Goal: Entertainment & Leisure: Consume media (video, audio)

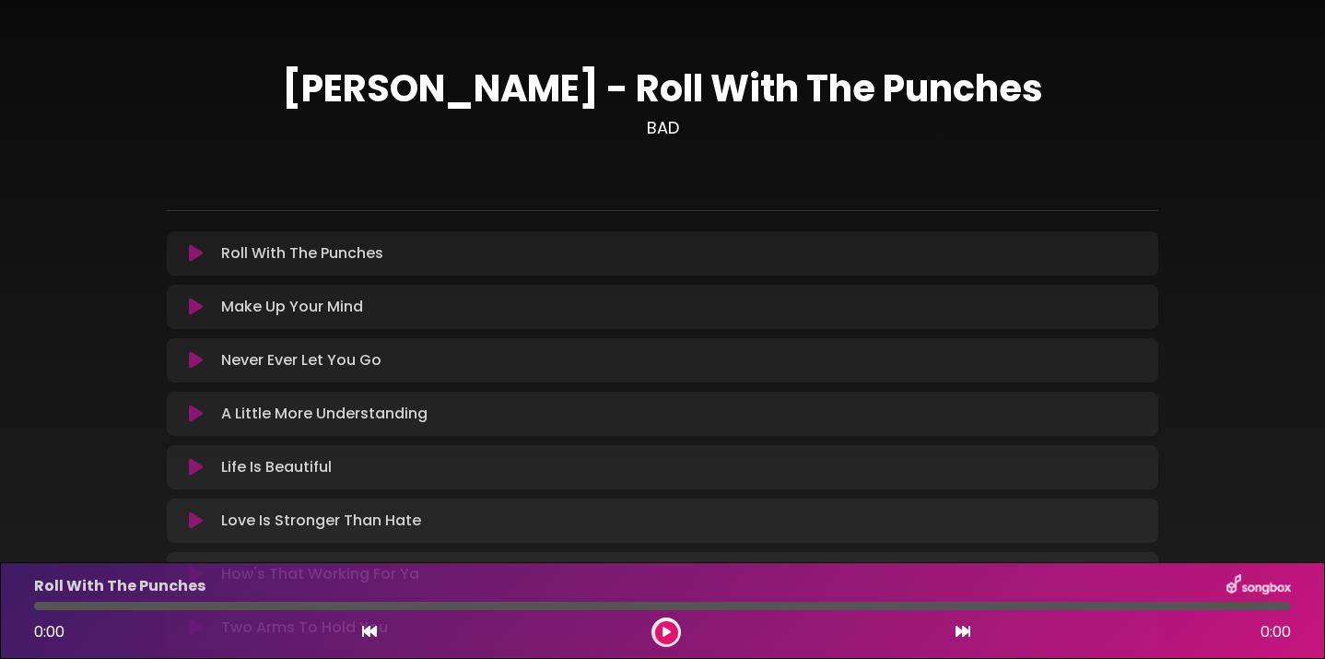
click at [194, 255] on icon at bounding box center [196, 253] width 14 height 18
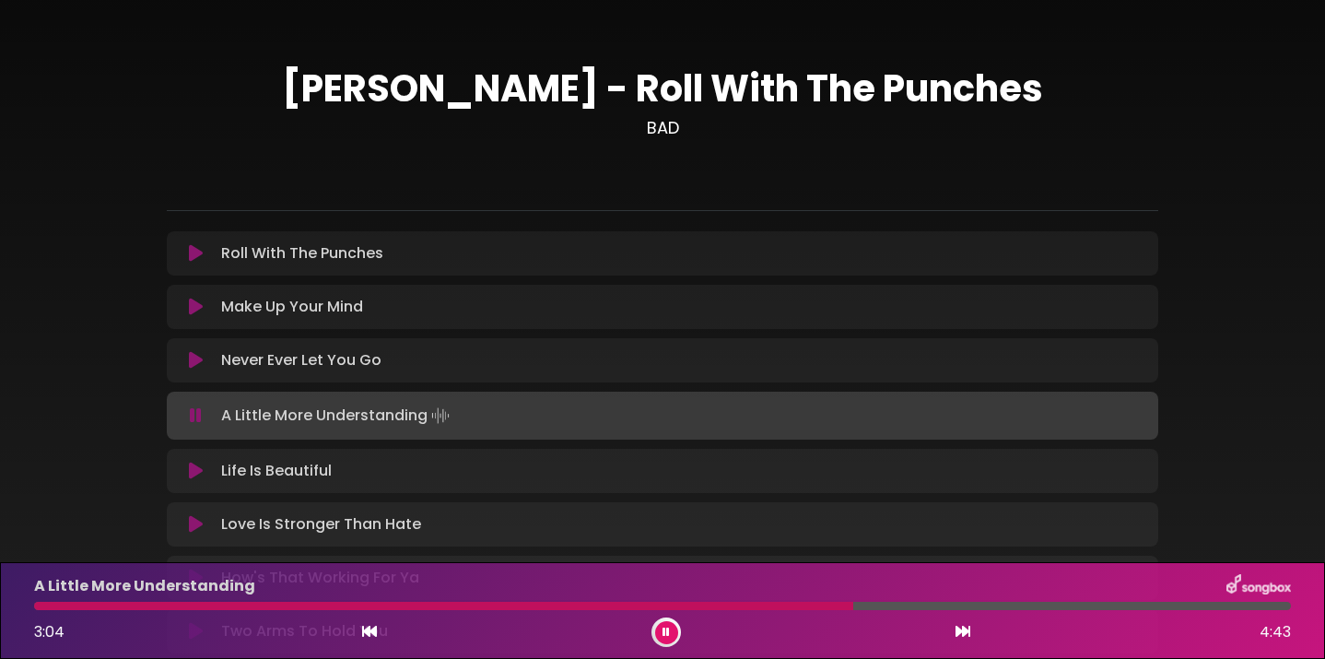
click at [663, 636] on icon at bounding box center [666, 632] width 7 height 11
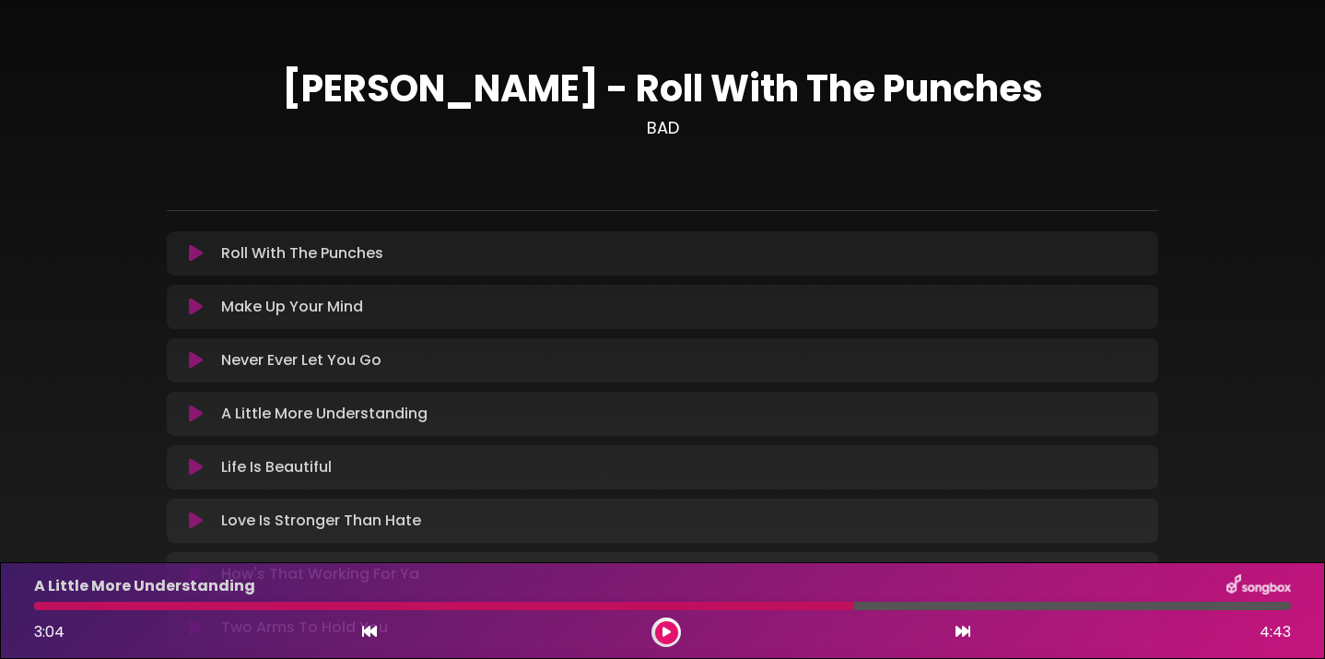
click at [670, 635] on button at bounding box center [666, 632] width 23 height 23
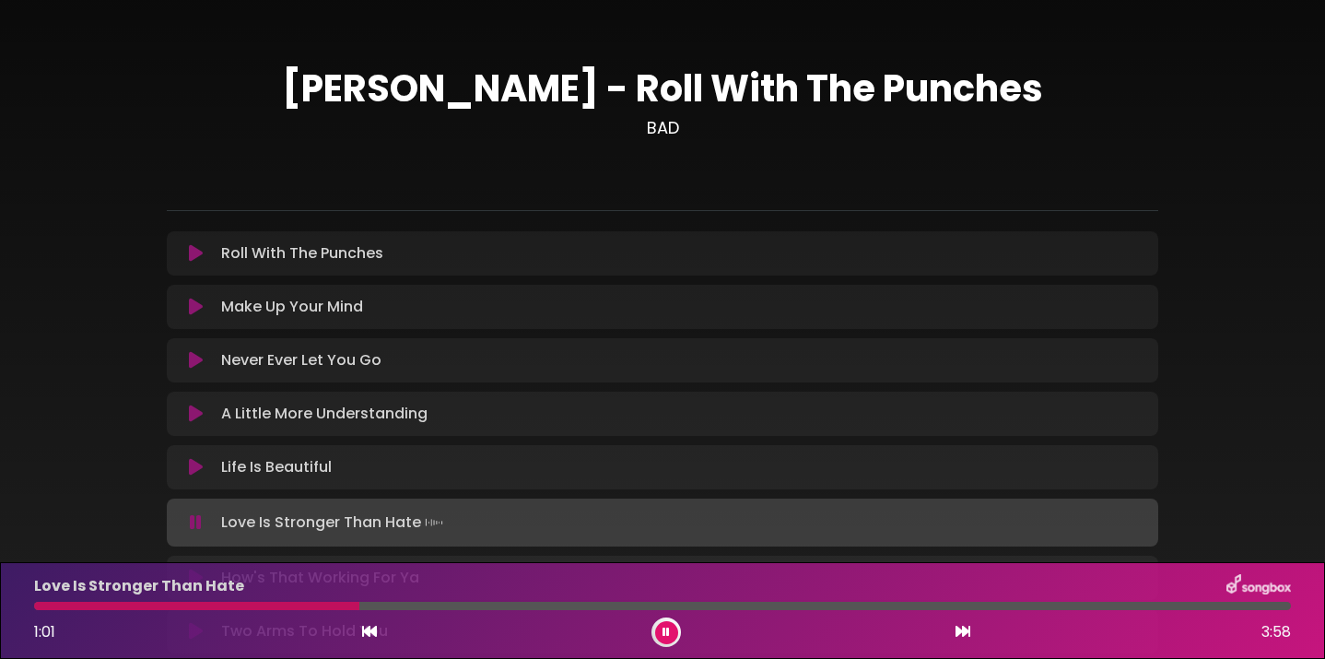
click at [669, 632] on icon at bounding box center [666, 632] width 7 height 11
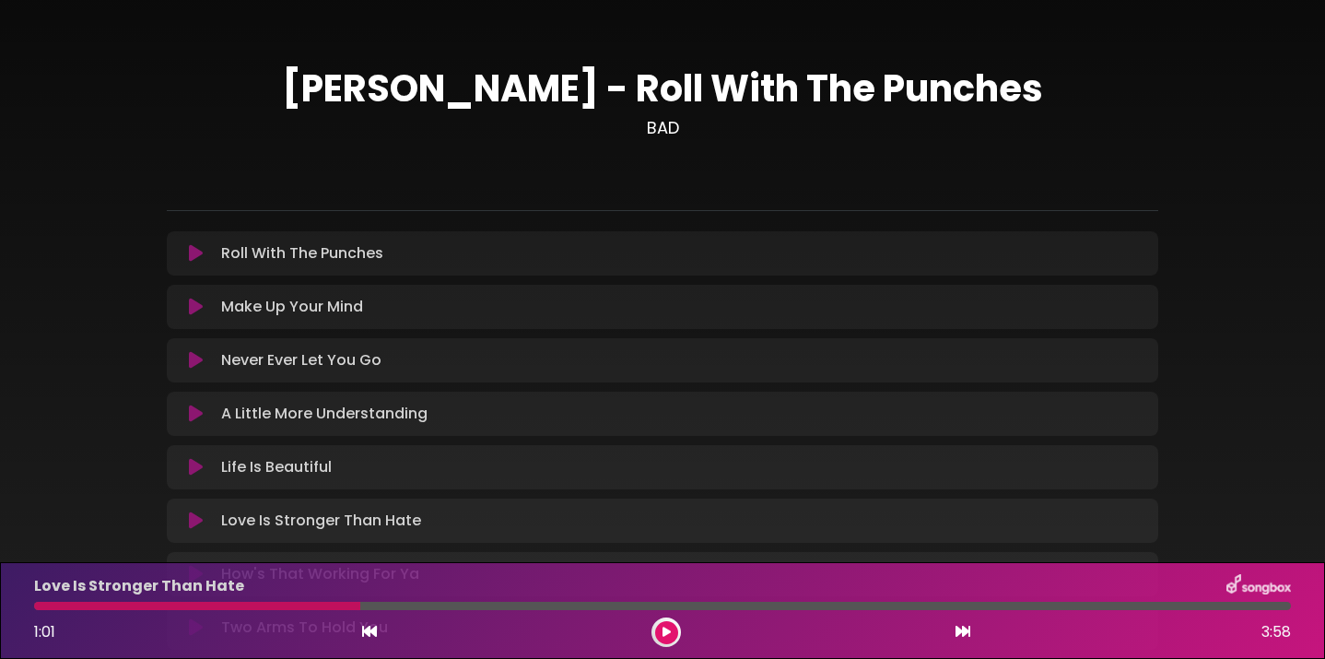
click at [664, 630] on icon at bounding box center [667, 632] width 8 height 11
click at [664, 640] on button at bounding box center [666, 632] width 23 height 23
click at [673, 636] on button at bounding box center [666, 632] width 23 height 23
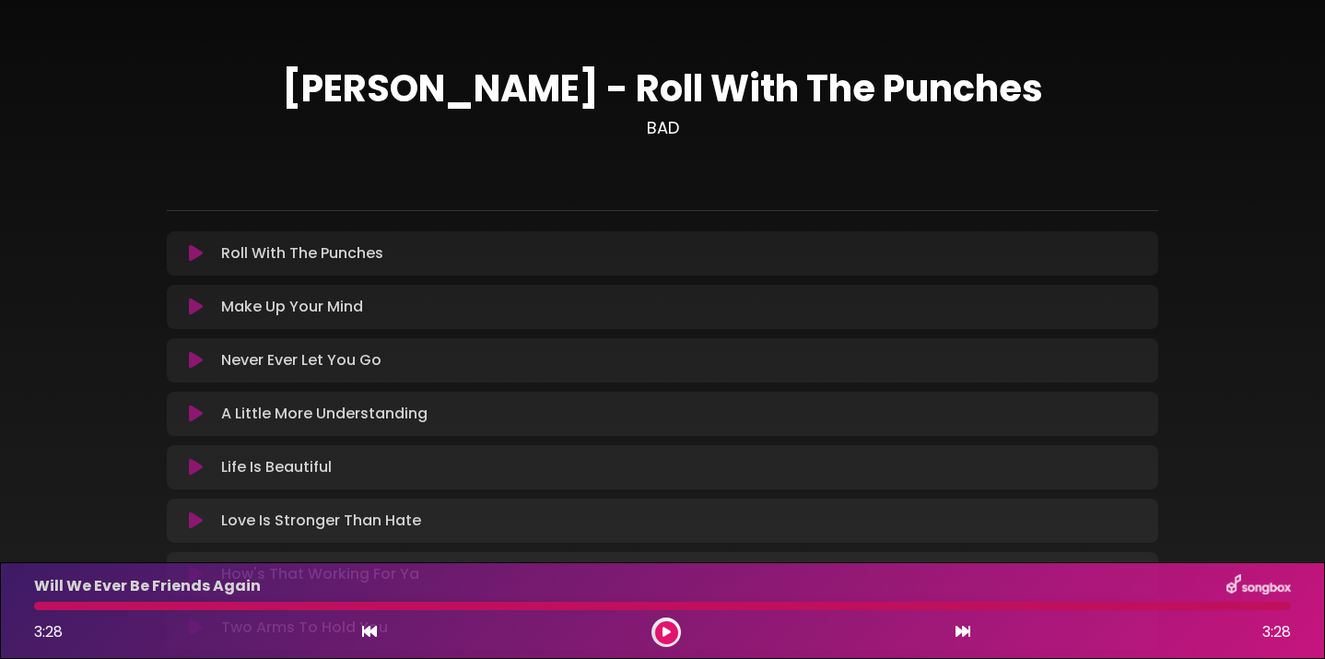
scroll to position [5, 0]
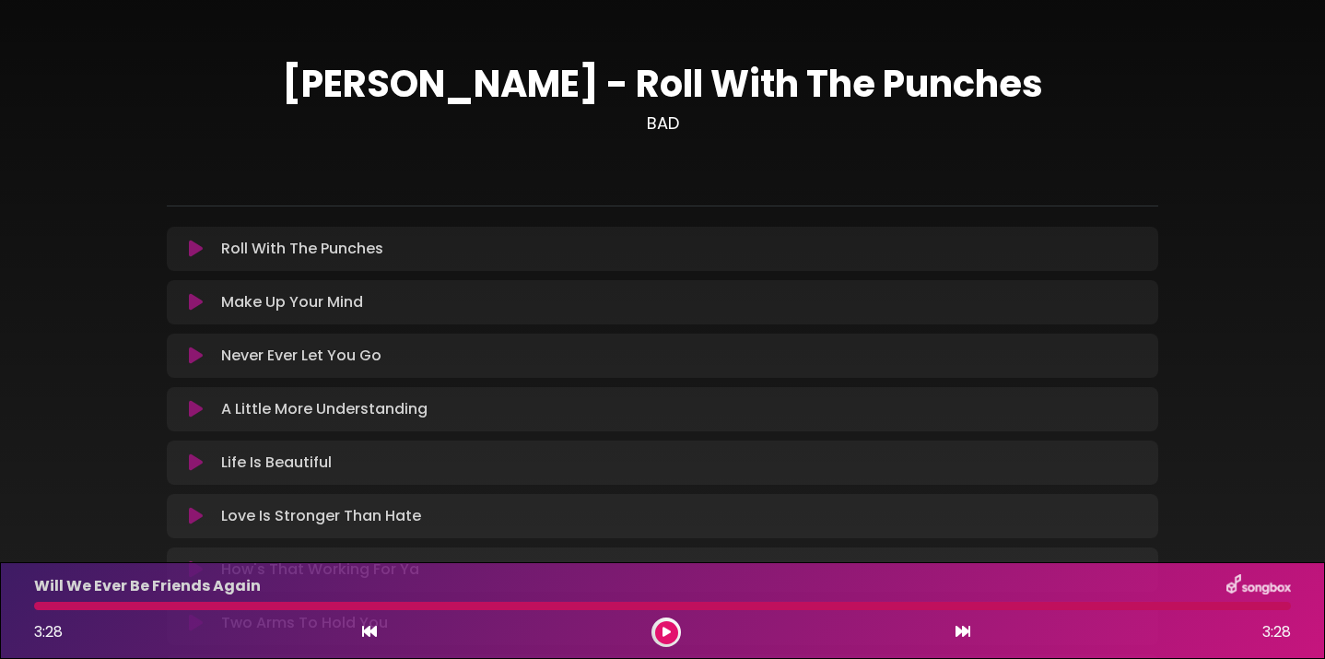
click at [191, 301] on icon at bounding box center [196, 302] width 14 height 18
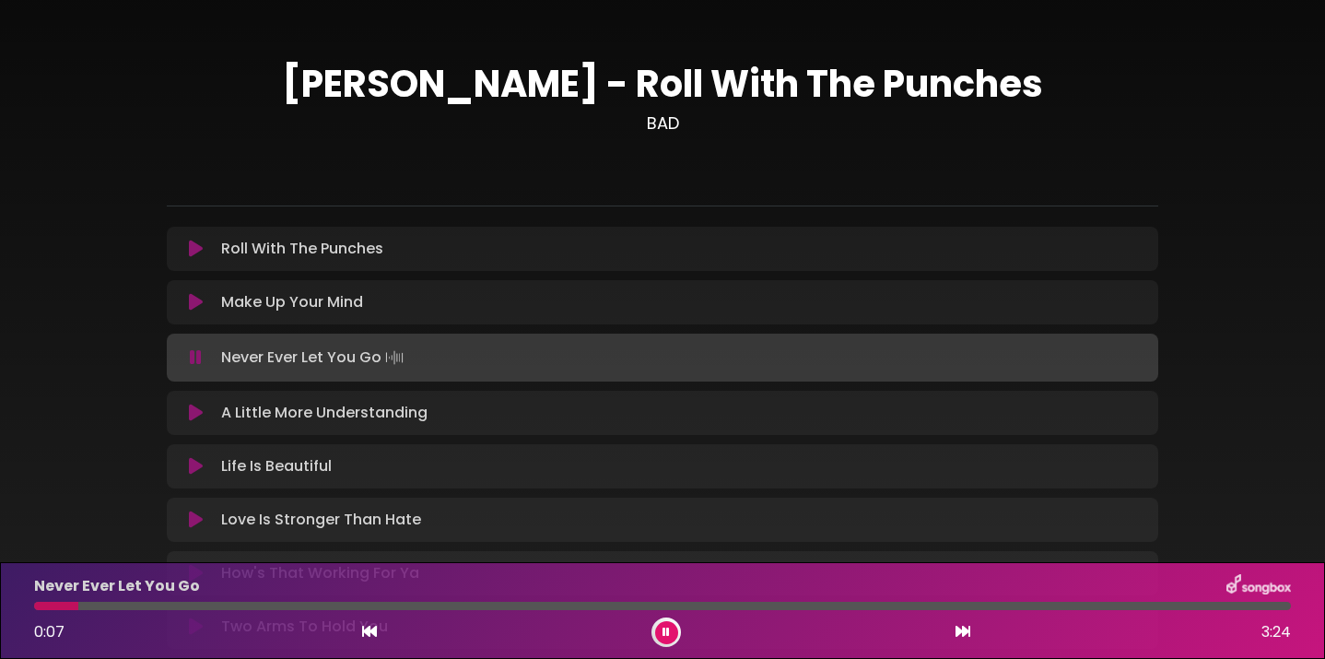
click at [667, 630] on icon at bounding box center [666, 632] width 7 height 11
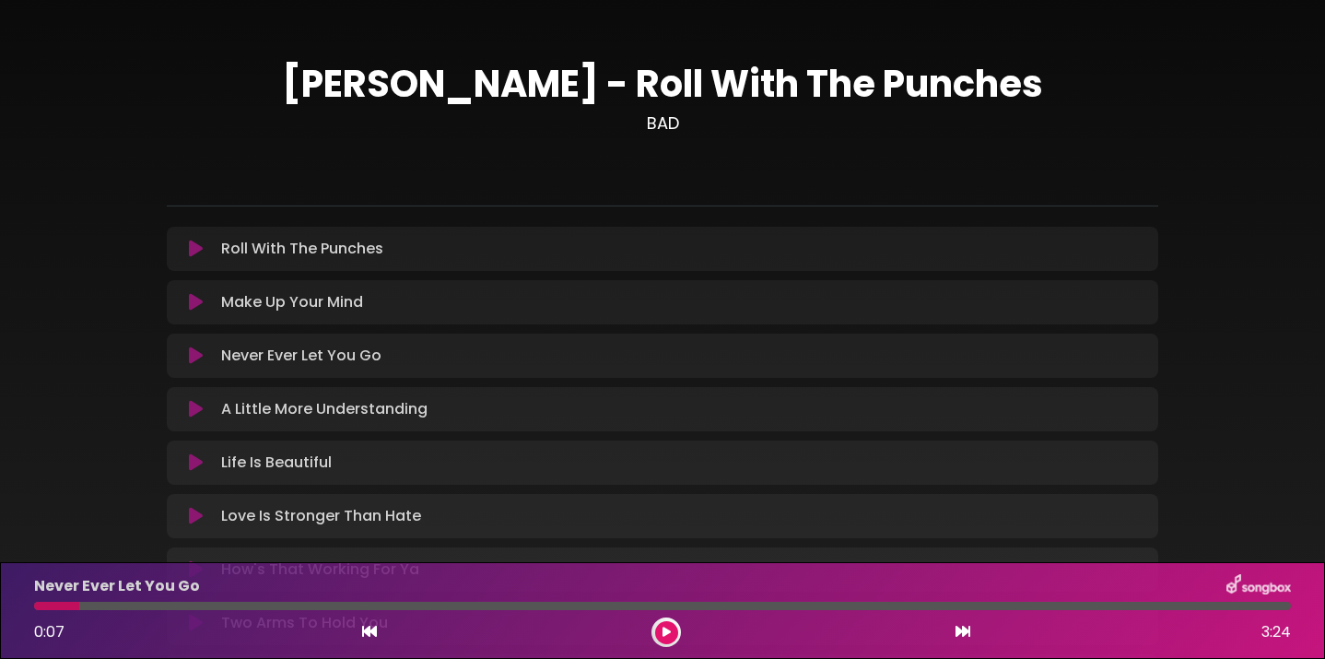
click at [663, 635] on icon at bounding box center [667, 632] width 8 height 11
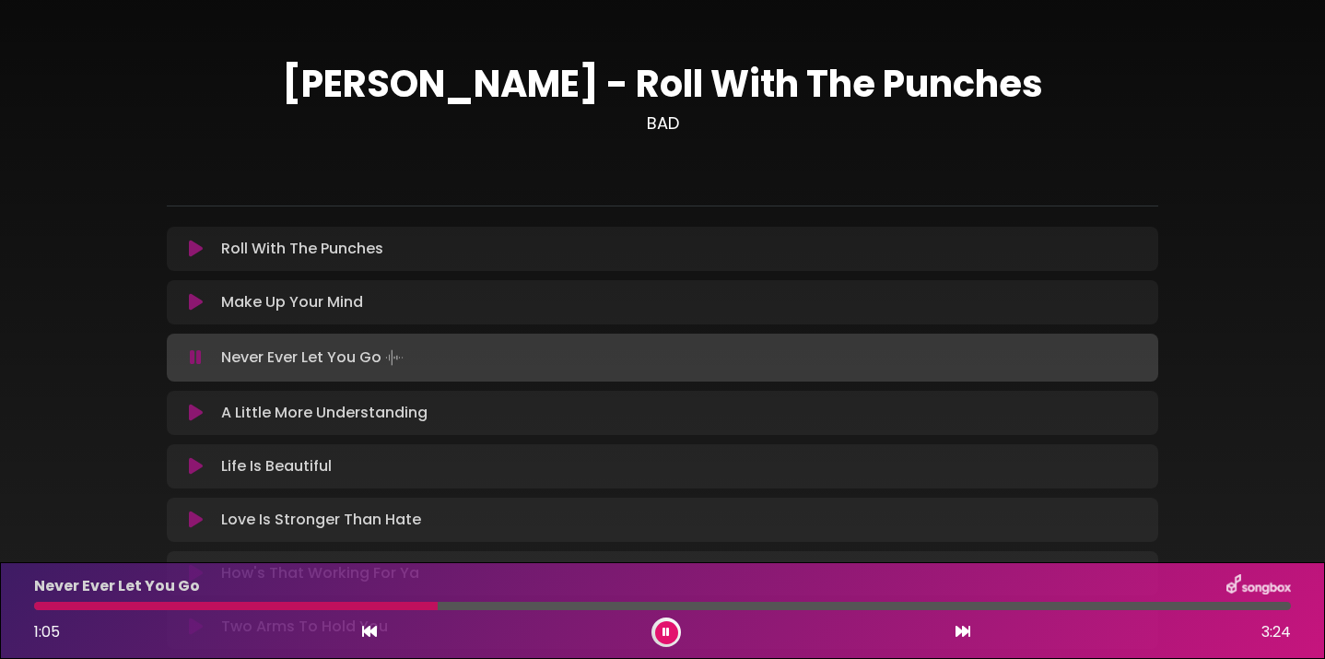
click at [45, 606] on div at bounding box center [236, 606] width 404 height 8
click at [44, 609] on div at bounding box center [214, 606] width 360 height 8
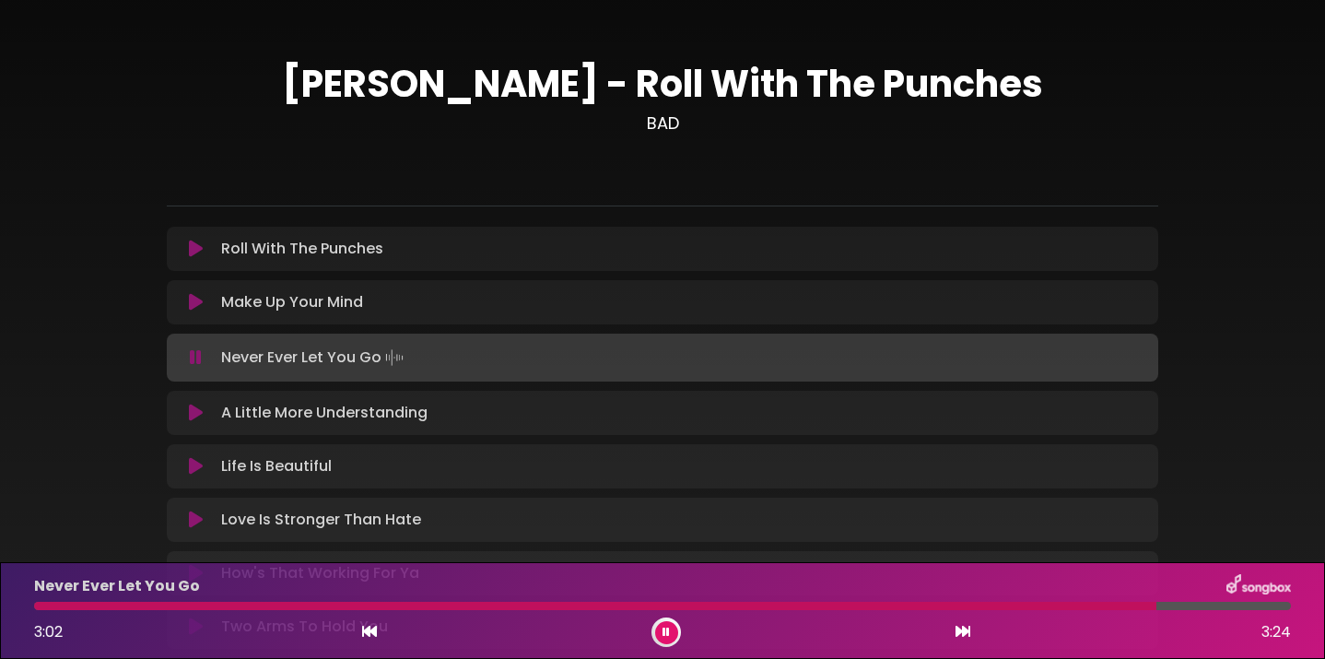
click at [191, 420] on icon at bounding box center [196, 413] width 14 height 18
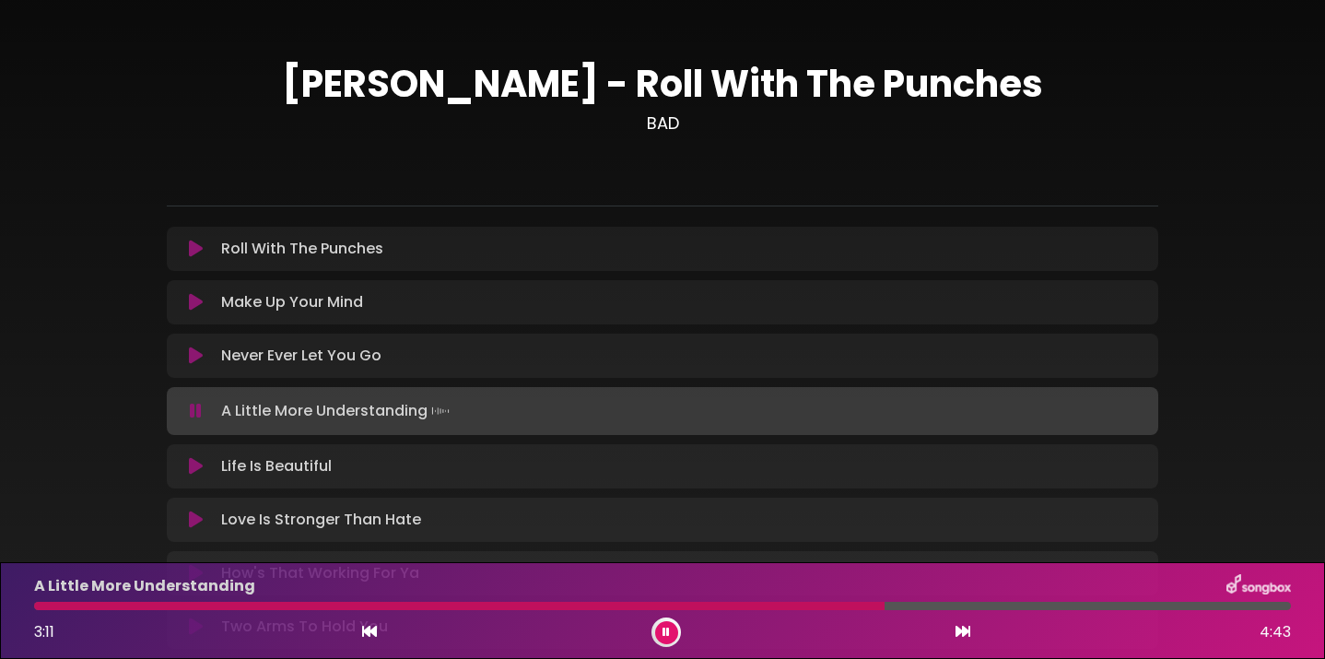
click at [806, 608] on div at bounding box center [459, 606] width 850 height 8
click at [476, 605] on div at bounding box center [547, 606] width 1027 height 8
click at [445, 609] on div at bounding box center [258, 606] width 449 height 8
click at [415, 606] on div at bounding box center [242, 606] width 416 height 8
click at [415, 606] on div at bounding box center [273, 606] width 479 height 8
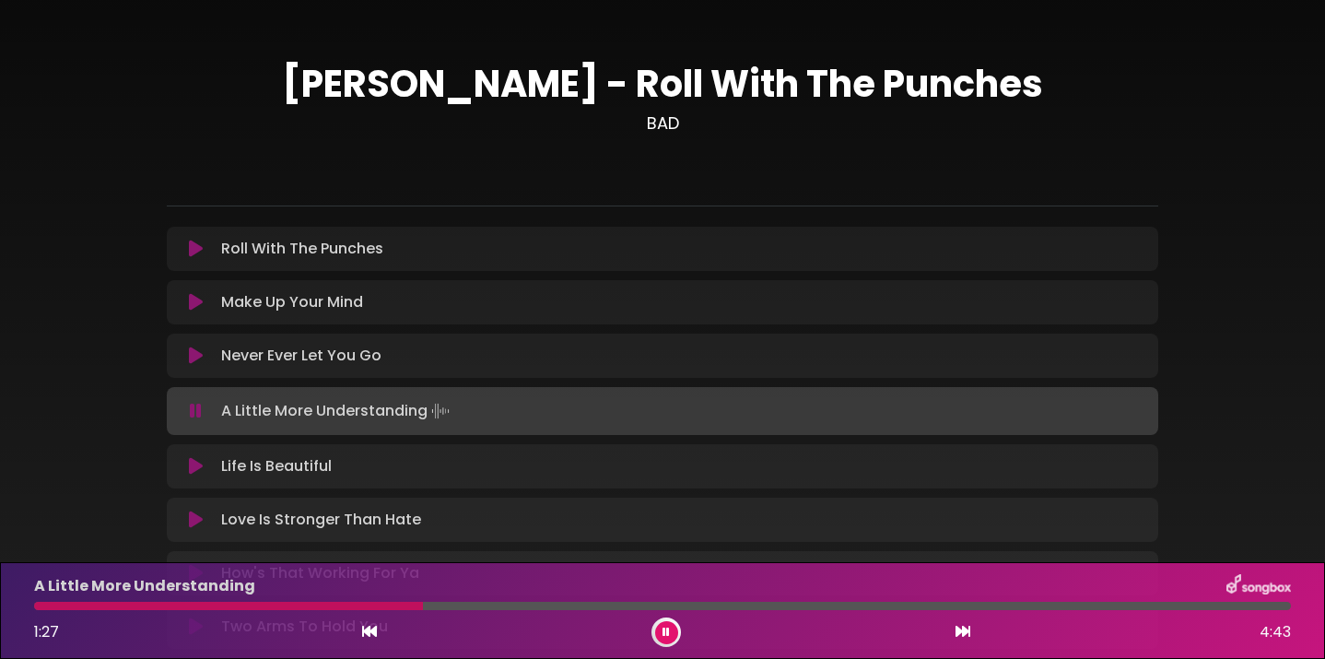
click at [396, 604] on div at bounding box center [228, 606] width 389 height 8
click at [350, 607] on div at bounding box center [218, 606] width 368 height 8
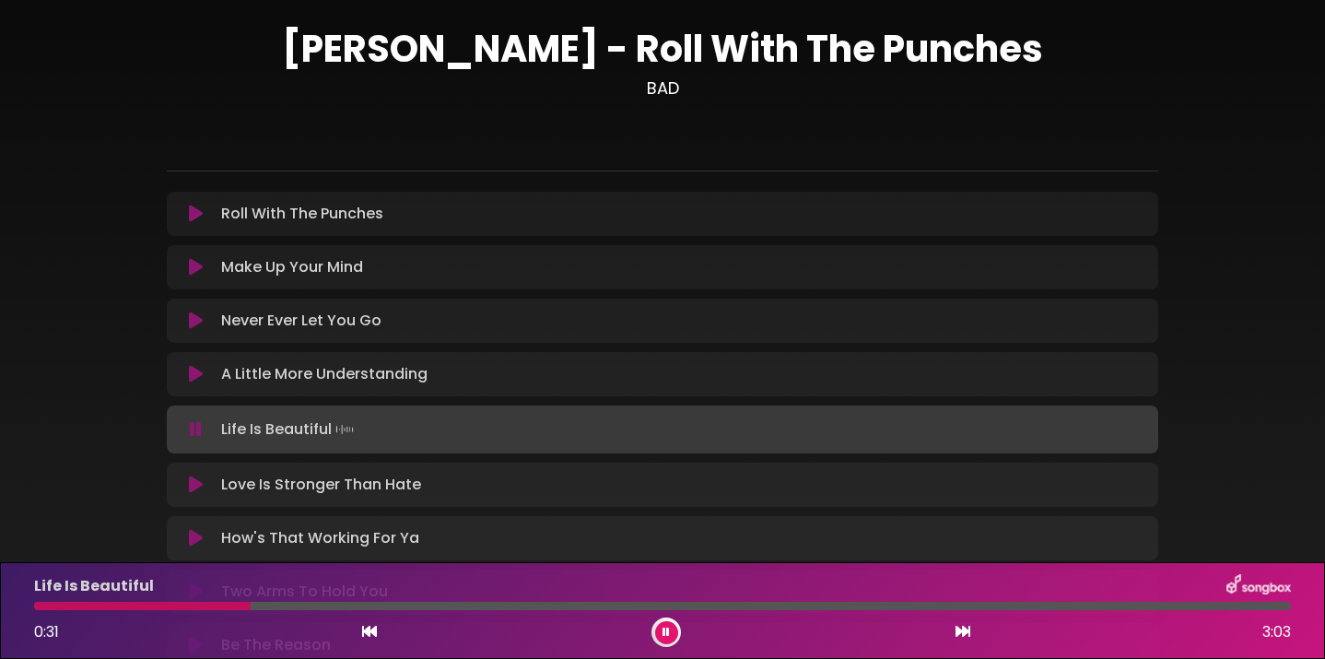
scroll to position [0, 0]
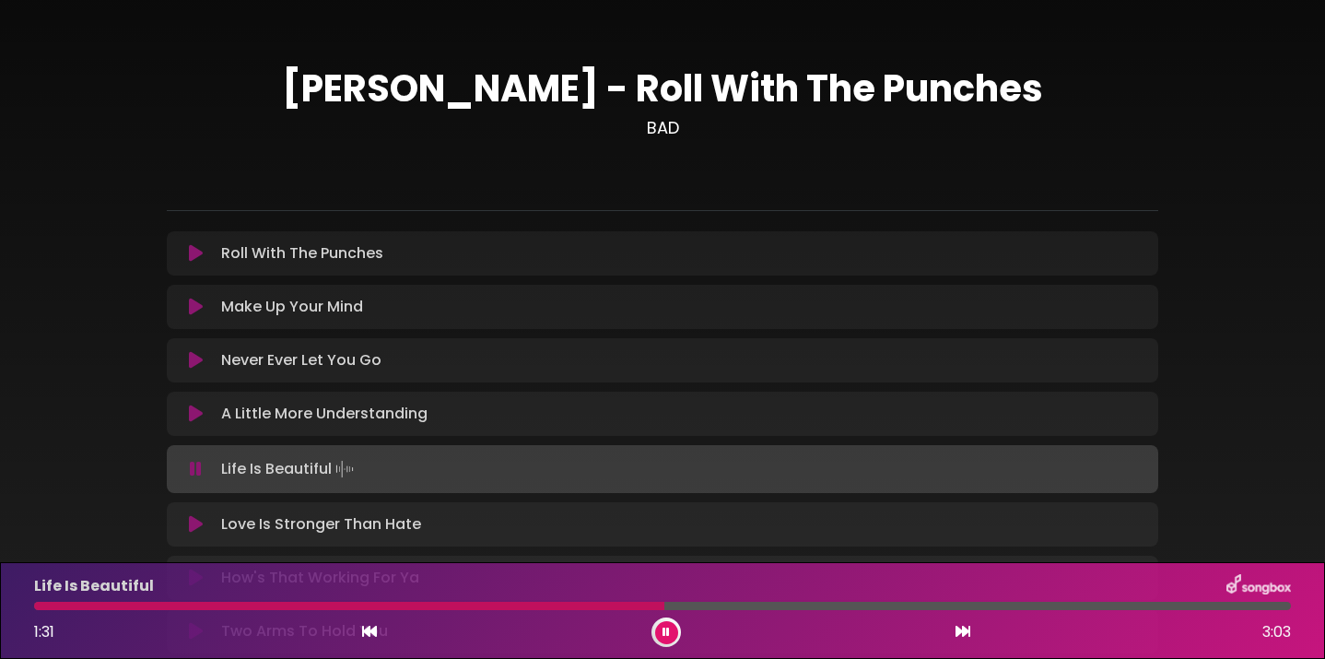
click at [47, 607] on div at bounding box center [349, 606] width 630 height 8
click at [194, 526] on icon at bounding box center [196, 524] width 14 height 18
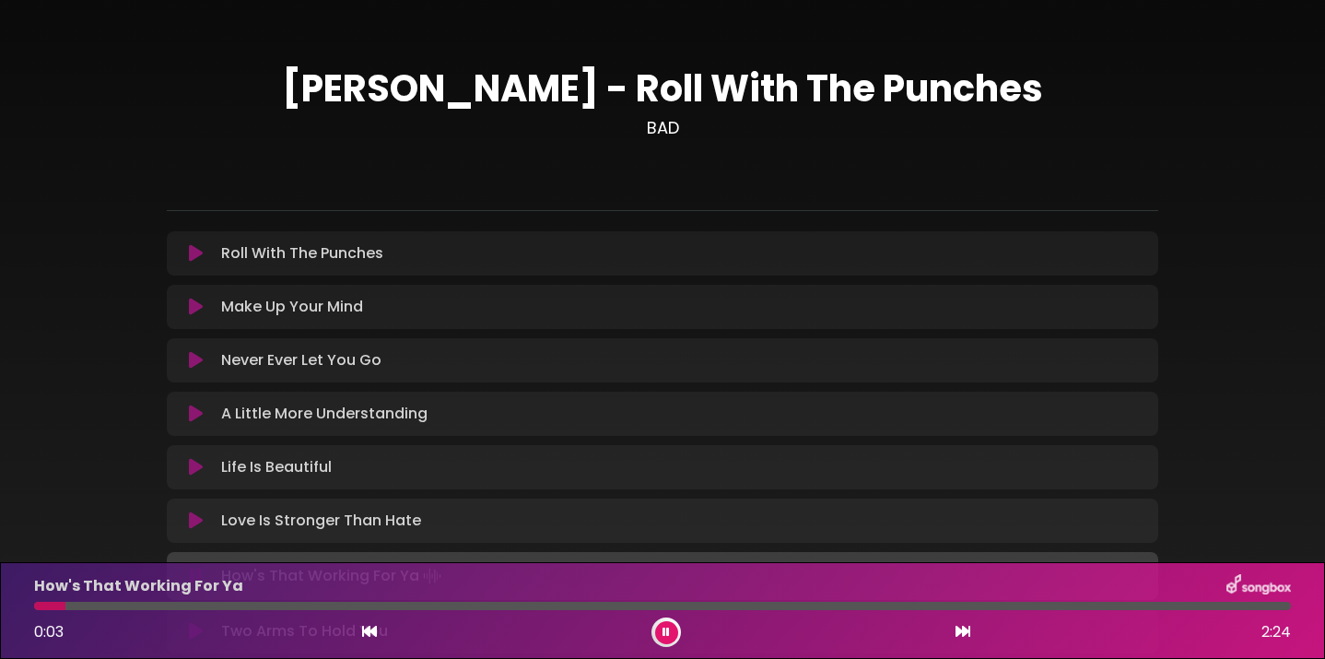
click at [194, 523] on icon at bounding box center [196, 520] width 14 height 18
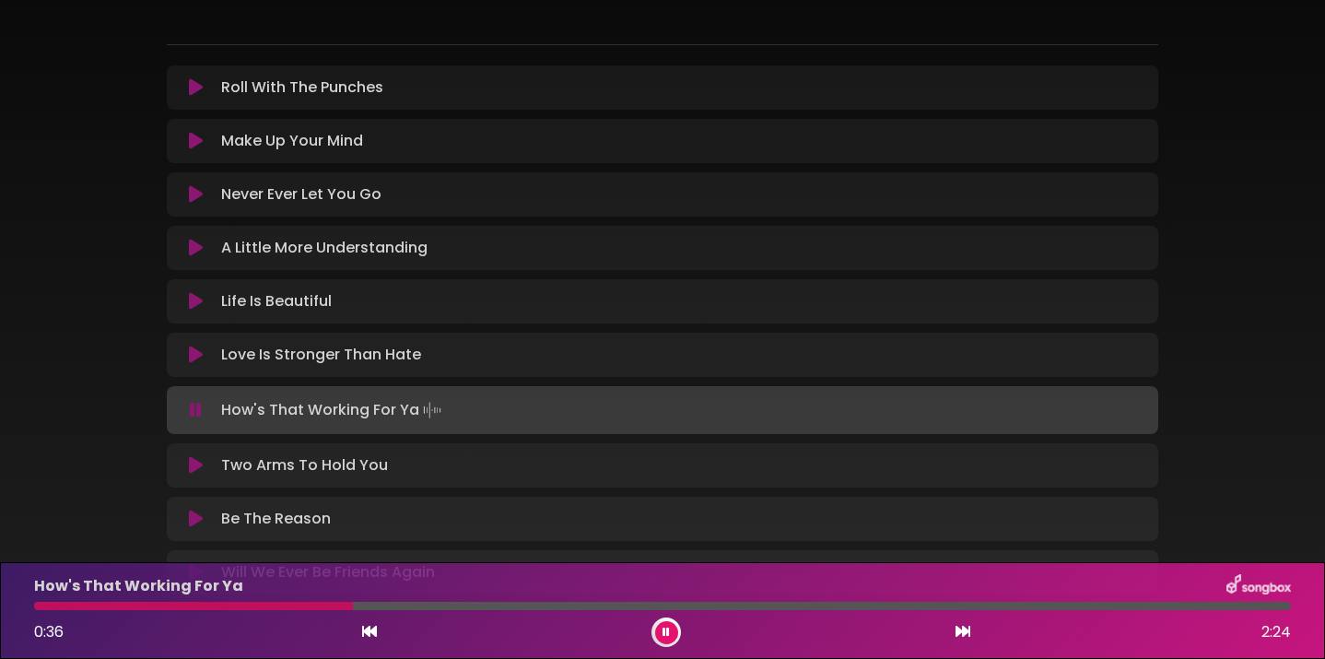
scroll to position [174, 0]
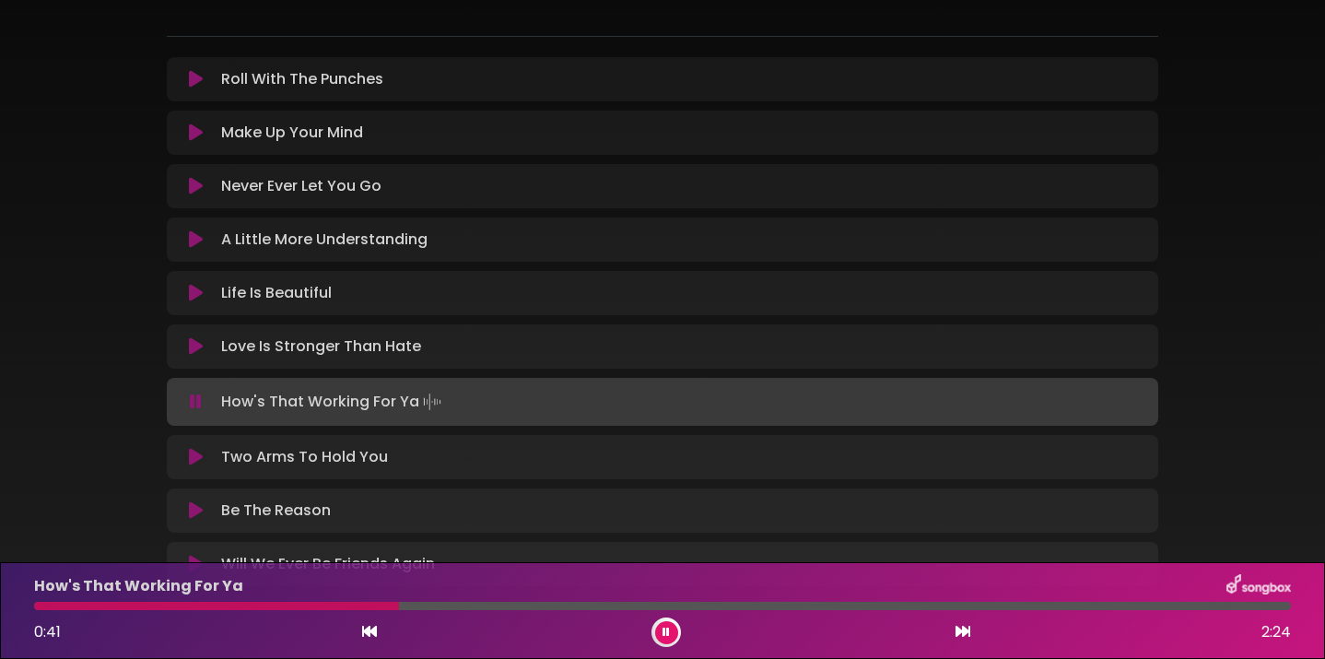
click at [198, 459] on icon at bounding box center [196, 457] width 14 height 18
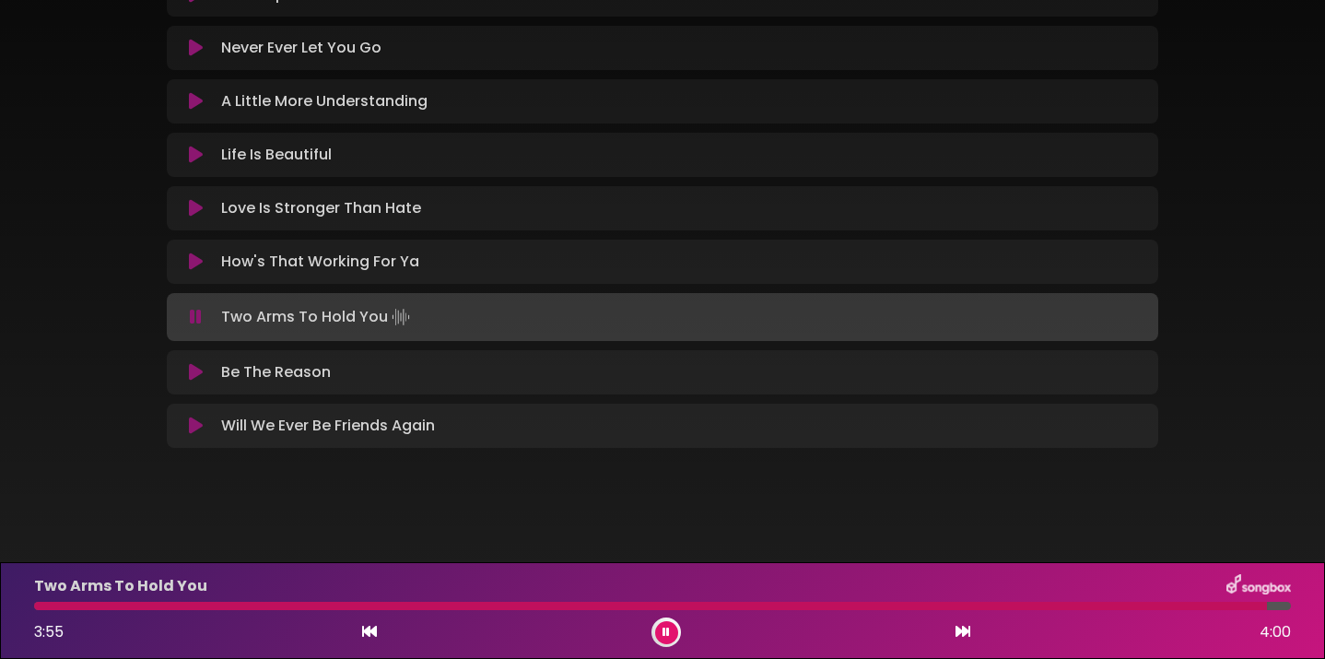
scroll to position [315, 0]
click at [197, 367] on icon at bounding box center [196, 369] width 14 height 18
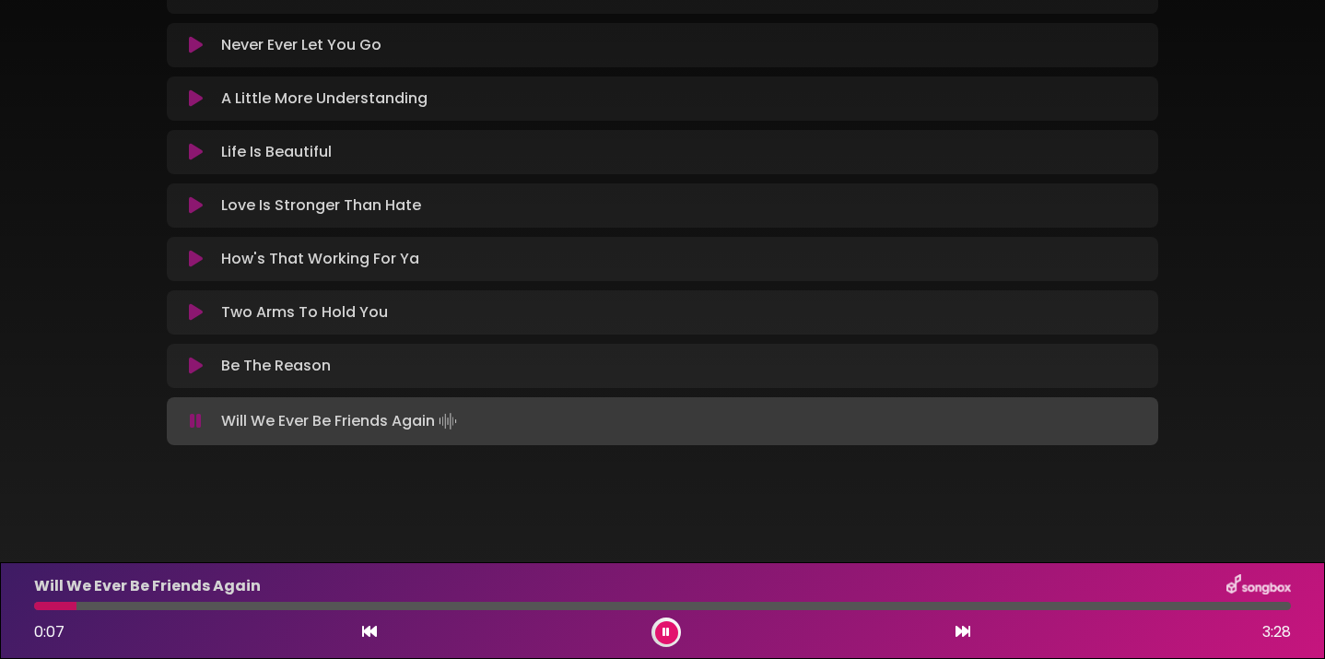
click at [661, 642] on button at bounding box center [666, 632] width 23 height 23
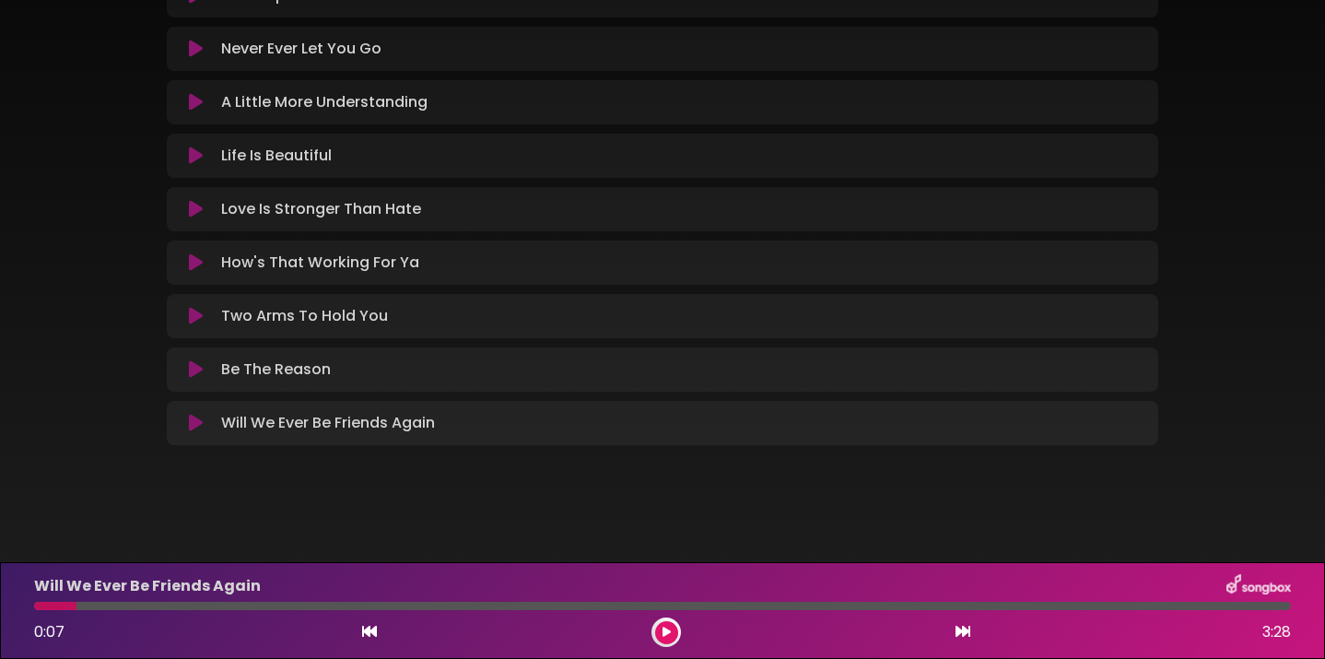
click at [200, 371] on icon at bounding box center [196, 369] width 14 height 18
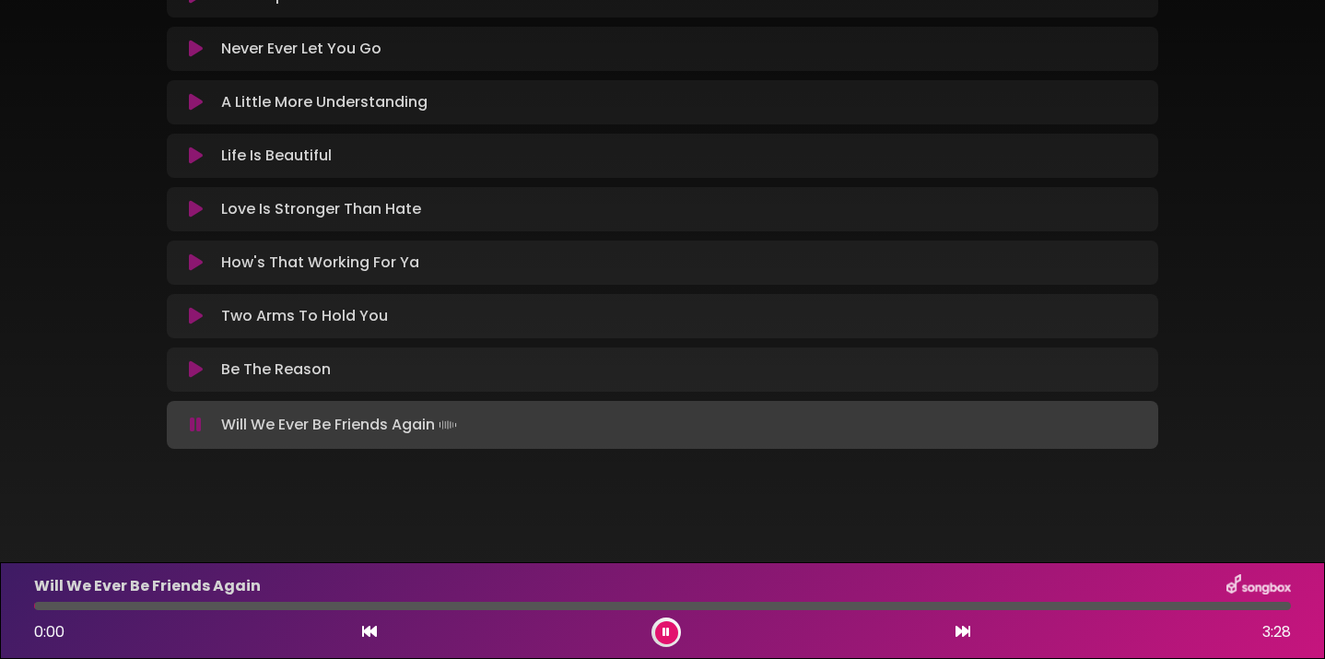
click at [196, 428] on icon at bounding box center [196, 425] width 12 height 18
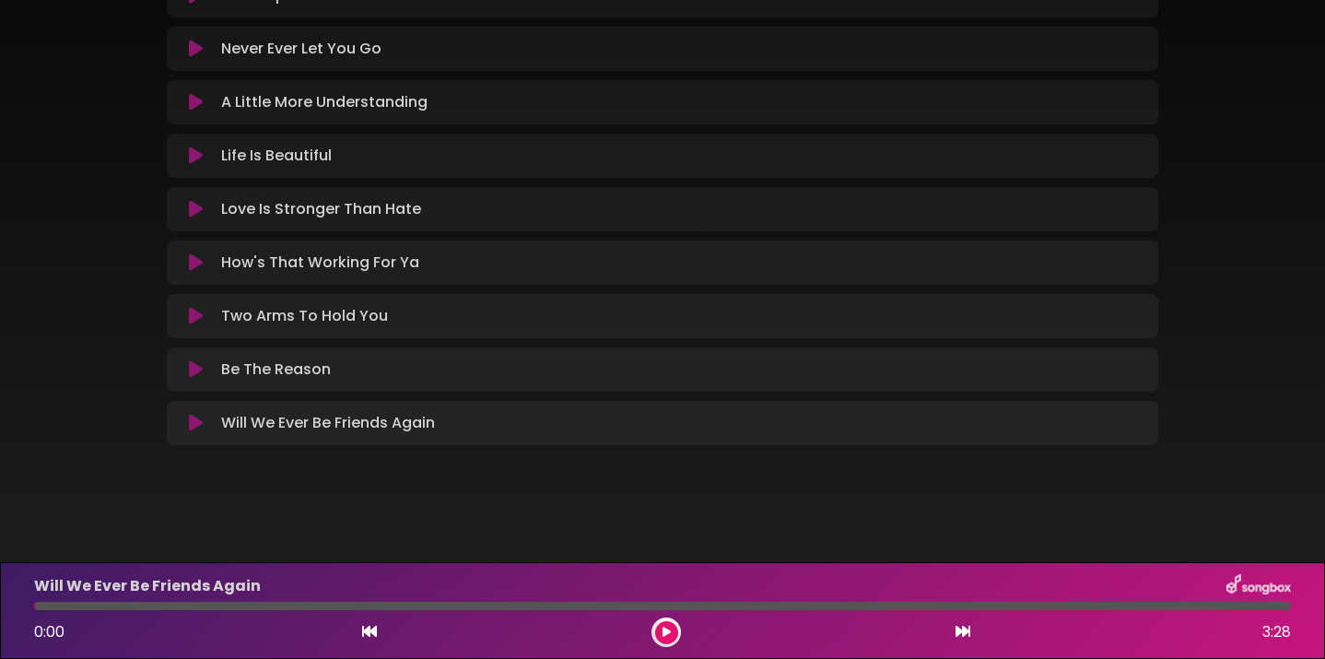
click at [196, 428] on icon at bounding box center [196, 423] width 14 height 18
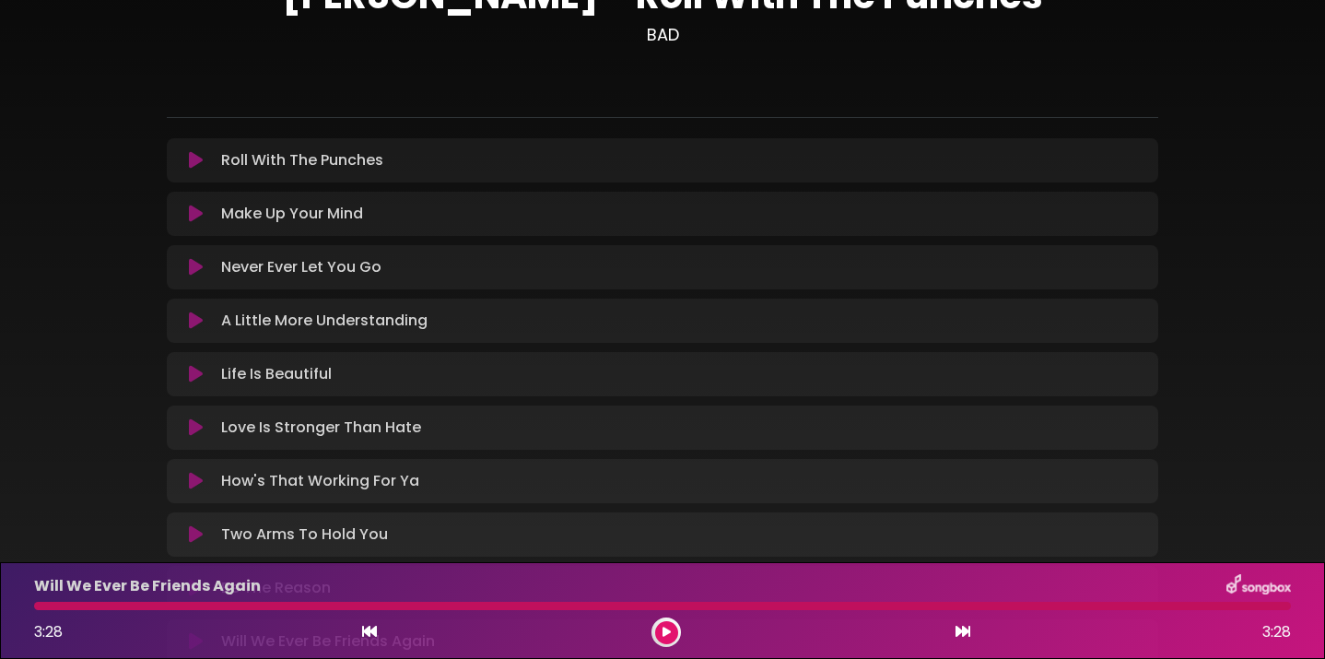
scroll to position [0, 0]
